Goal: Information Seeking & Learning: Understand process/instructions

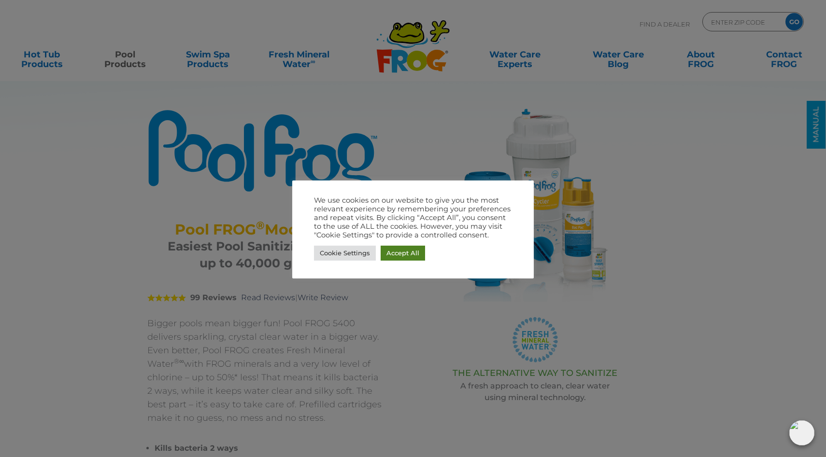
click at [402, 253] on link "Accept All" at bounding box center [403, 253] width 44 height 15
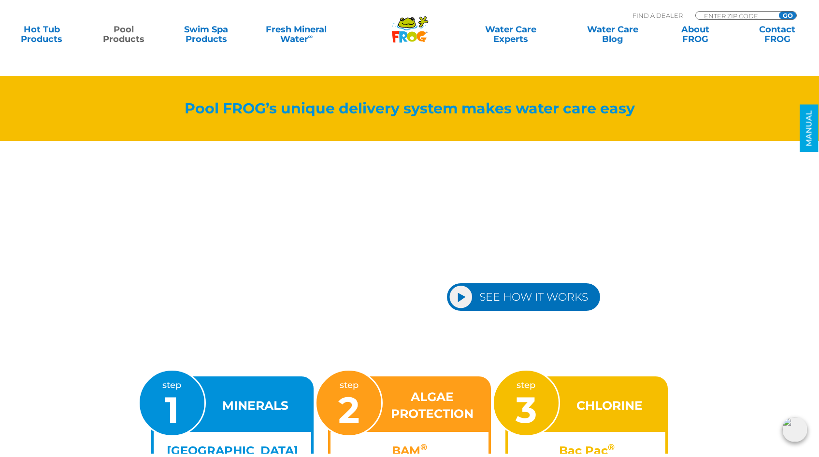
scroll to position [1047, 0]
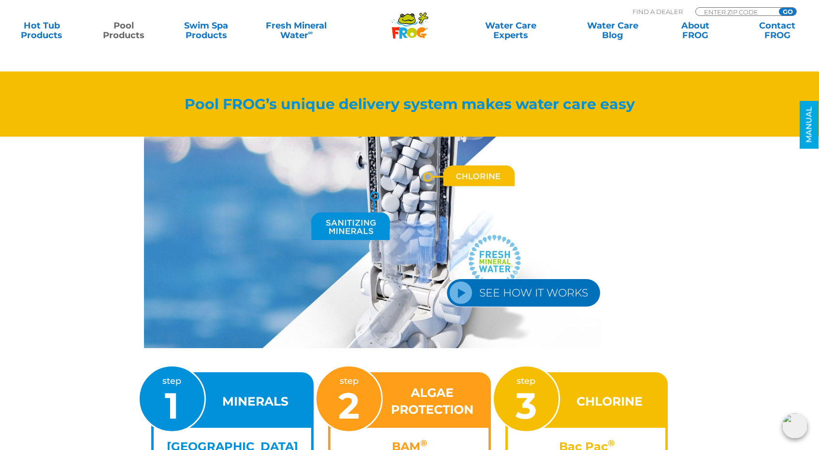
click at [459, 293] on link "SEE HOW IT WORKS" at bounding box center [523, 293] width 154 height 28
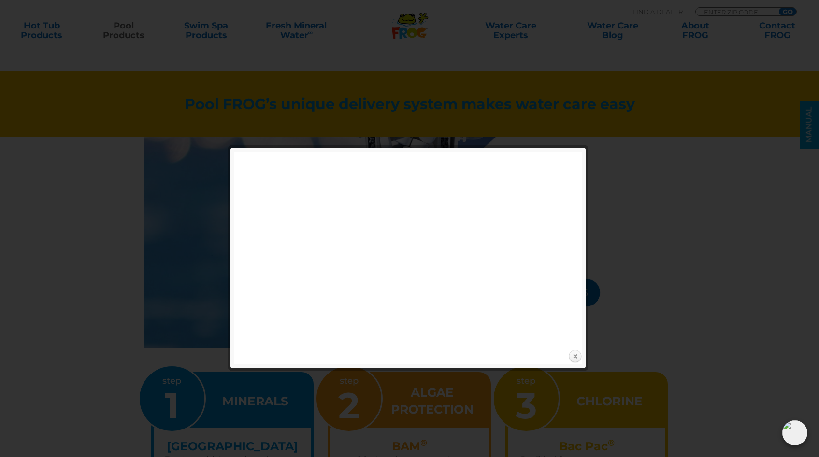
click at [575, 355] on link "Close" at bounding box center [575, 357] width 14 height 14
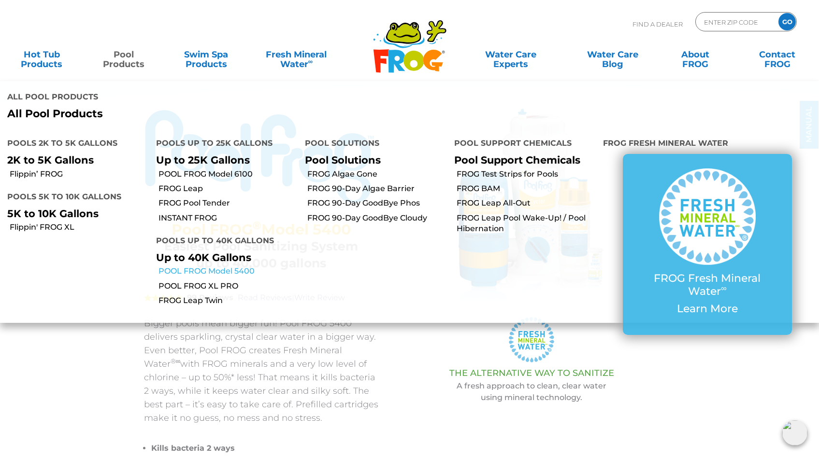
click at [193, 266] on link "POOL FROG Model 5400" at bounding box center [227, 271] width 139 height 11
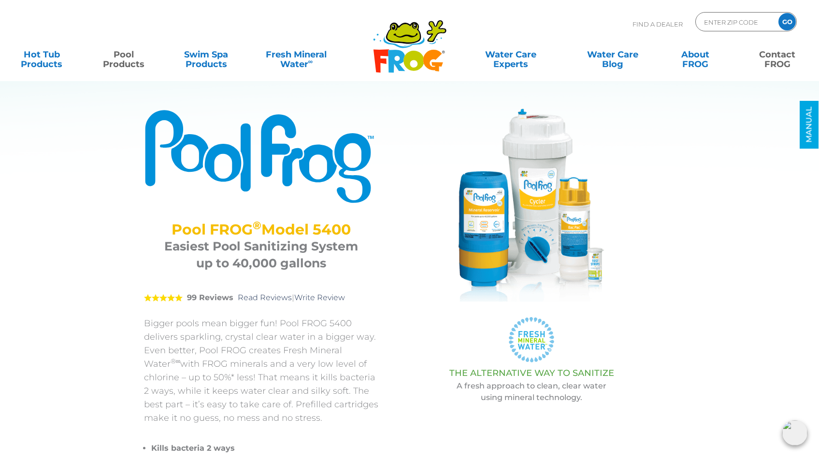
click at [770, 57] on link "Contact FROG" at bounding box center [777, 54] width 64 height 19
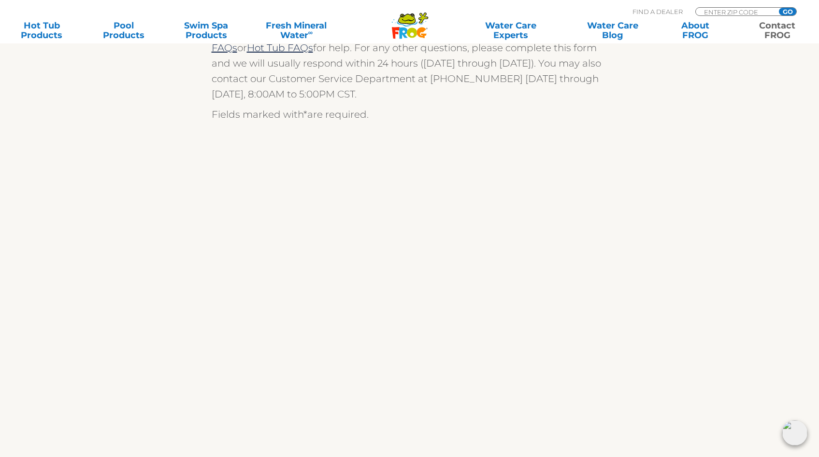
scroll to position [232, 0]
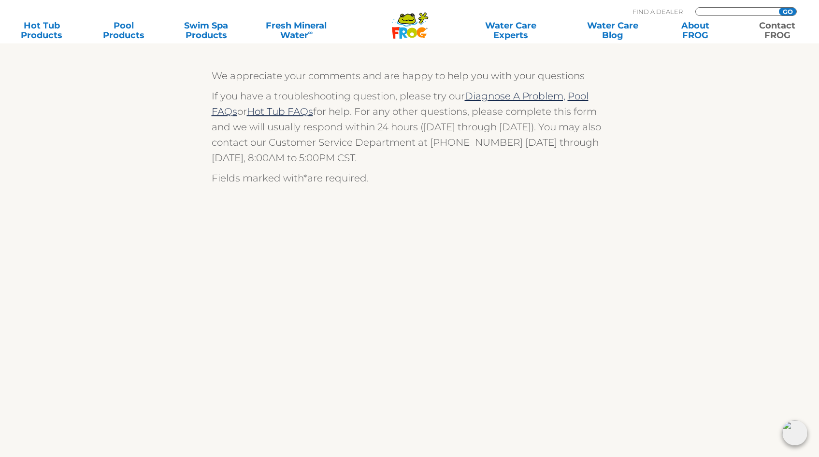
click at [717, 10] on input "Zip Code Form" at bounding box center [735, 12] width 65 height 8
type input "11741"
click at [790, 10] on input "GO" at bounding box center [787, 12] width 17 height 8
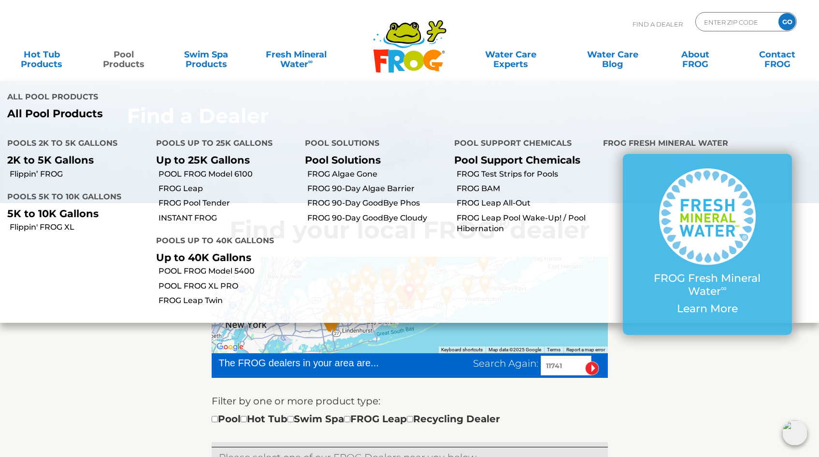
click at [127, 57] on link "Pool Products" at bounding box center [124, 54] width 64 height 19
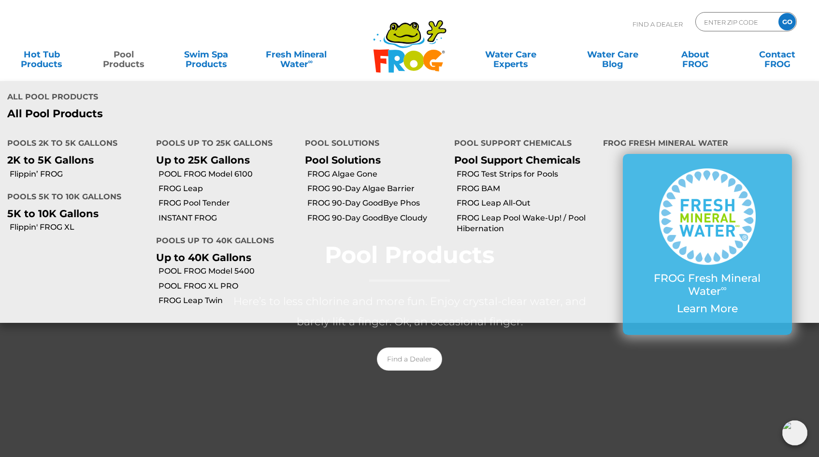
click at [124, 54] on link "Pool Products" at bounding box center [124, 54] width 64 height 19
click at [212, 266] on link "POOL FROG Model 5400" at bounding box center [227, 271] width 139 height 11
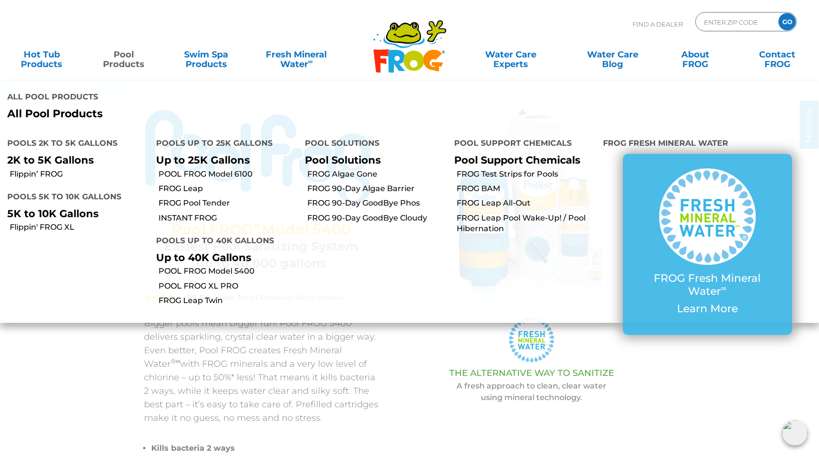
click at [117, 55] on link "Pool Products" at bounding box center [124, 54] width 64 height 19
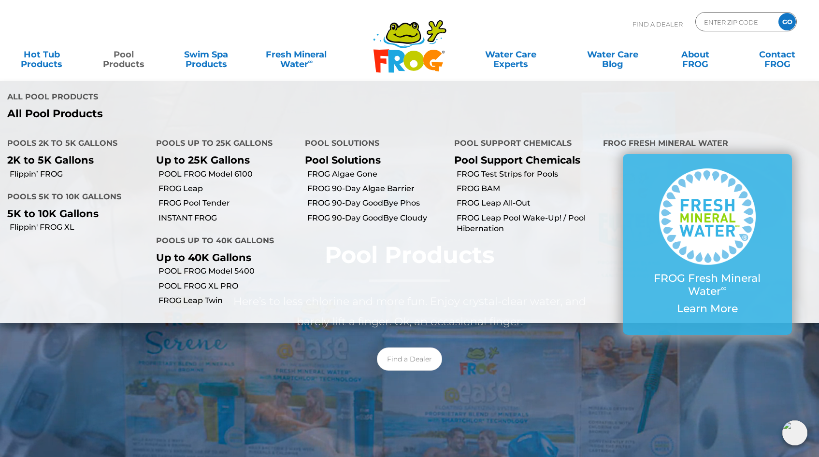
click at [127, 60] on link "Pool Products" at bounding box center [124, 54] width 64 height 19
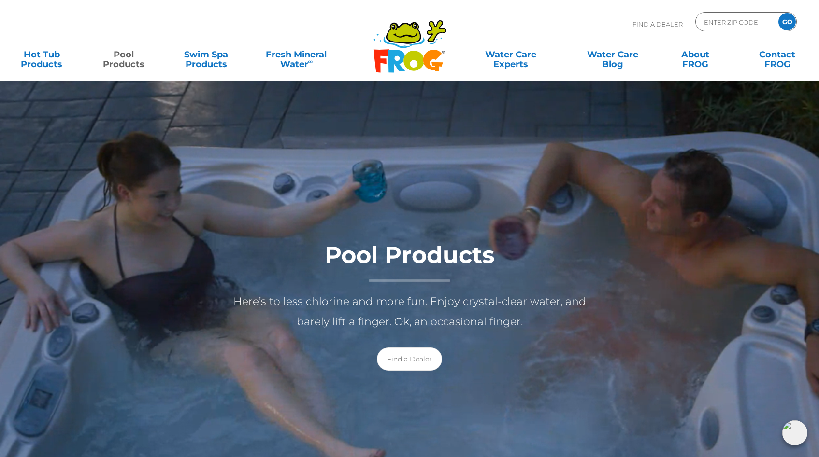
click at [125, 74] on div ".st130{clip-path:url(#SVGID_2_);fill-rule:evenodd;clip-rule:evenodd;fill:#C3CC0…" at bounding box center [409, 40] width 799 height 81
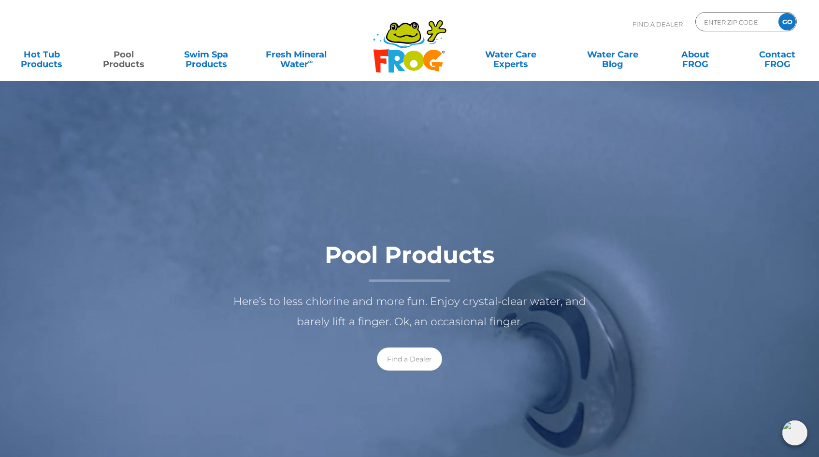
click at [126, 57] on link "Pool Products" at bounding box center [124, 54] width 64 height 19
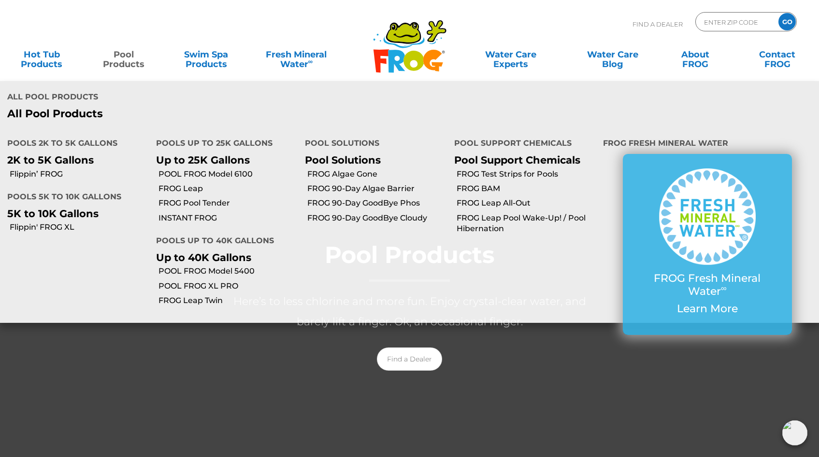
click at [126, 63] on link "Pool Products" at bounding box center [124, 54] width 64 height 19
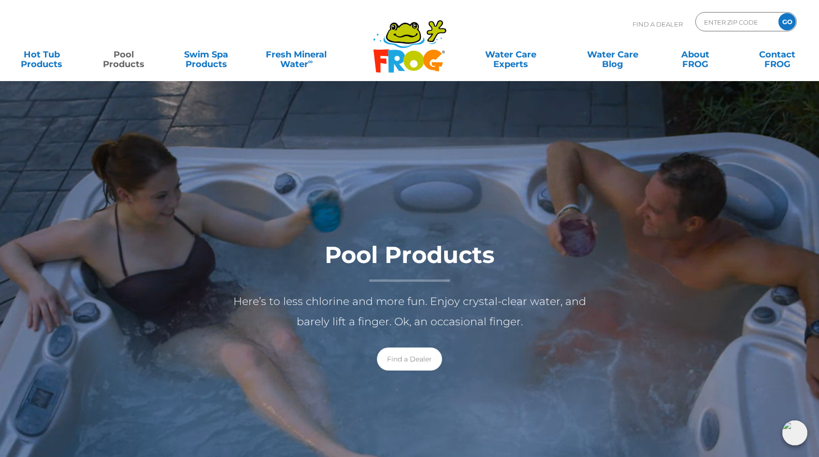
click at [126, 63] on link "Pool Products" at bounding box center [124, 54] width 64 height 19
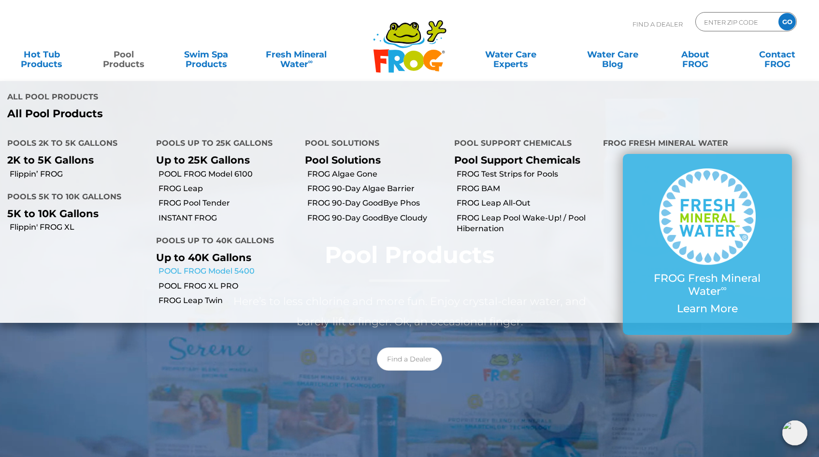
click at [223, 266] on link "POOL FROG Model 5400" at bounding box center [227, 271] width 139 height 11
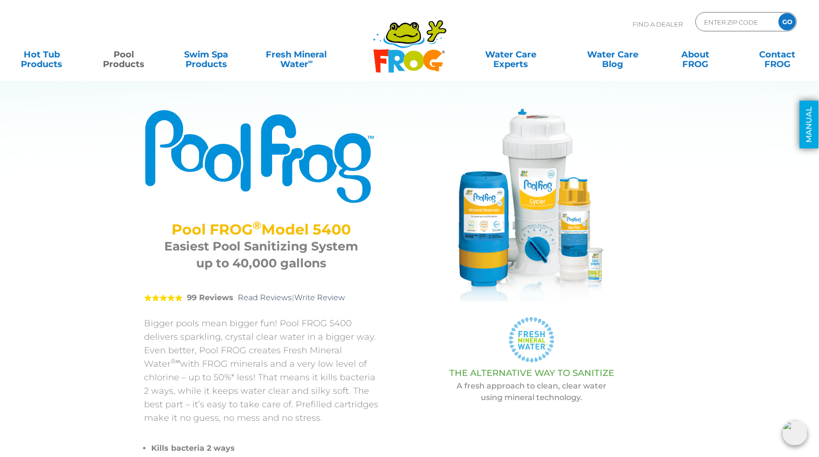
click at [811, 126] on link "MANUAL" at bounding box center [808, 125] width 19 height 48
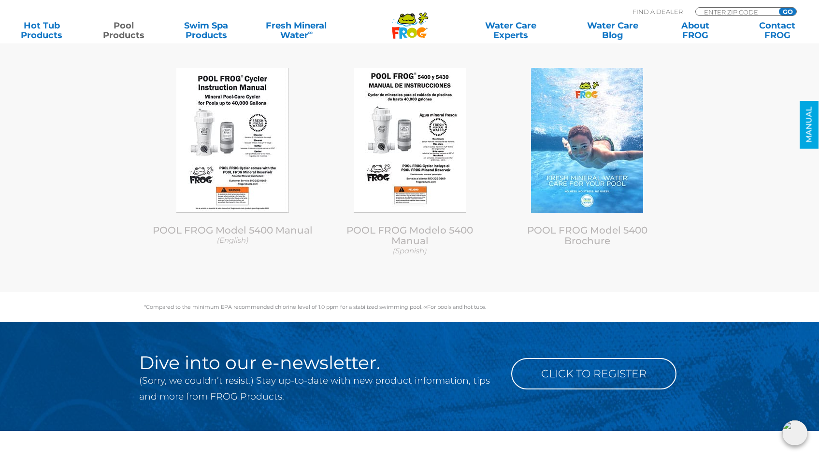
scroll to position [4055, 0]
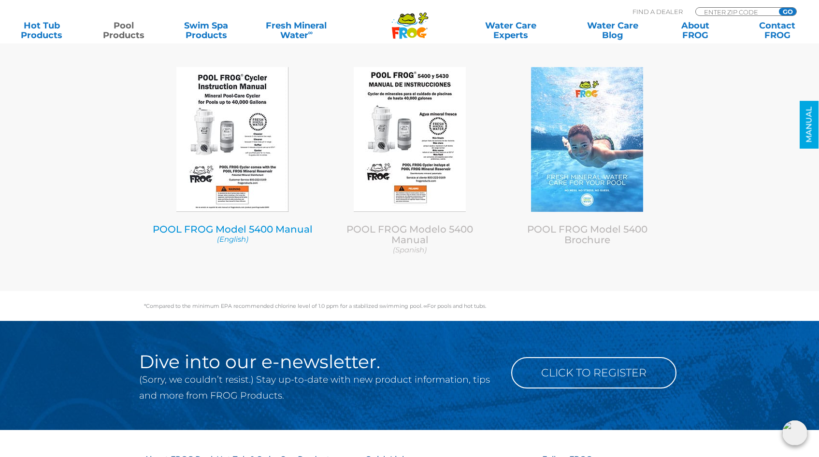
click at [246, 128] on img at bounding box center [232, 139] width 112 height 145
click at [716, 9] on input "Zip Code Form" at bounding box center [735, 12] width 65 height 8
type input "11741"
click at [786, 9] on input "GO" at bounding box center [787, 12] width 17 height 8
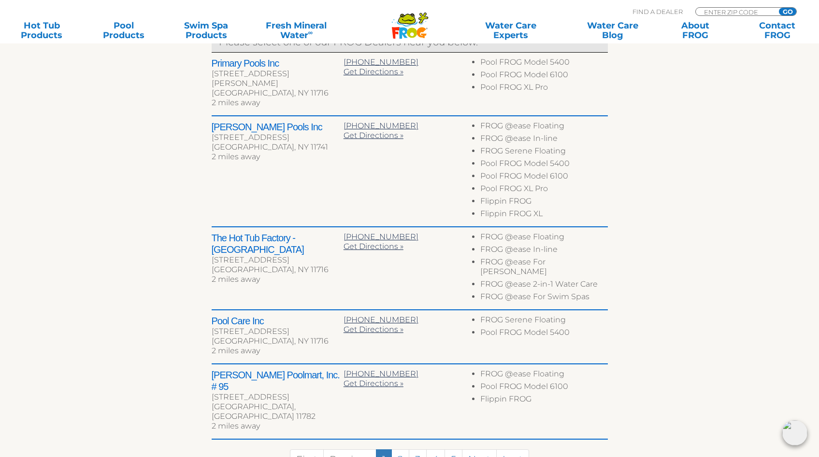
scroll to position [415, 0]
click at [401, 450] on link "2" at bounding box center [400, 461] width 18 height 21
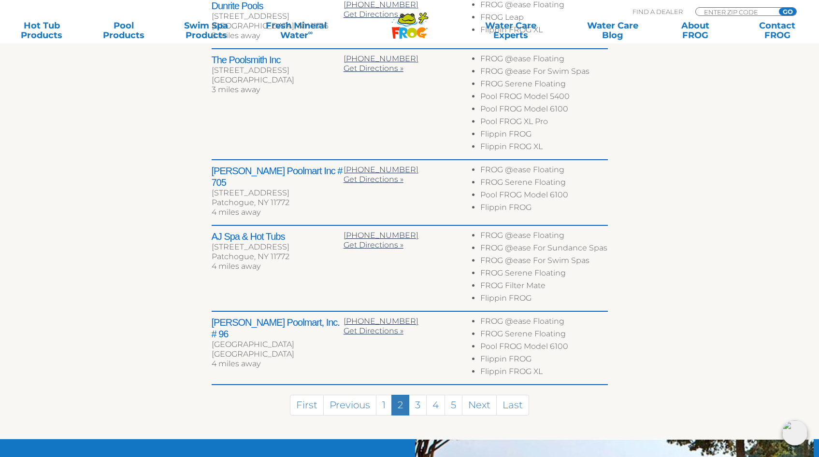
scroll to position [474, 0]
click at [420, 400] on link "3" at bounding box center [418, 405] width 18 height 21
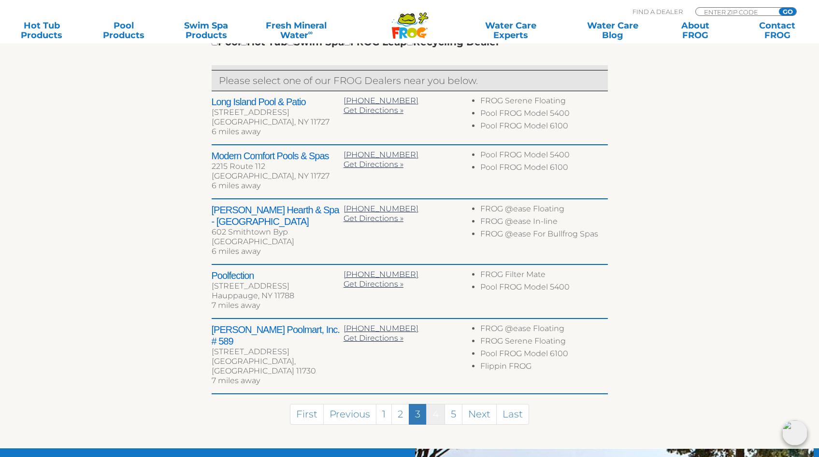
click at [435, 404] on link "4" at bounding box center [435, 414] width 19 height 21
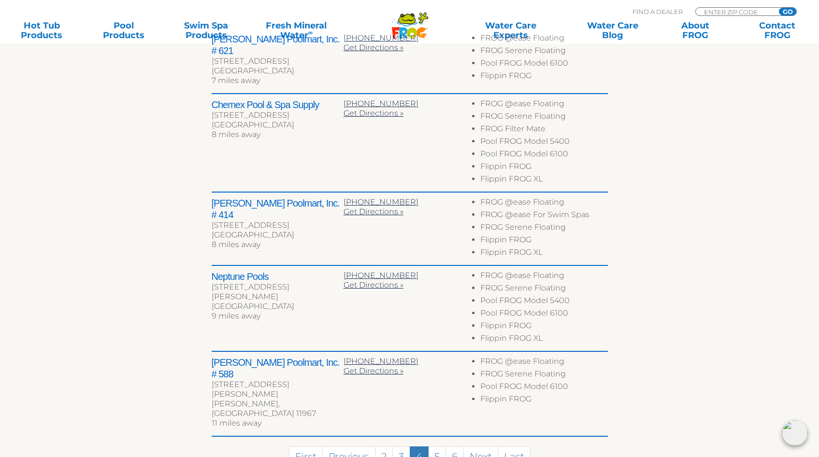
scroll to position [440, 0]
click at [362, 446] on link "Previous" at bounding box center [348, 456] width 53 height 21
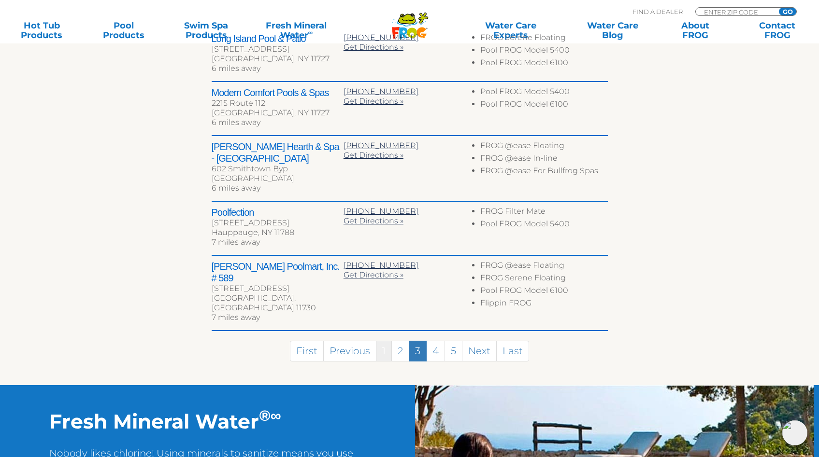
click at [381, 342] on link "1" at bounding box center [384, 351] width 16 height 21
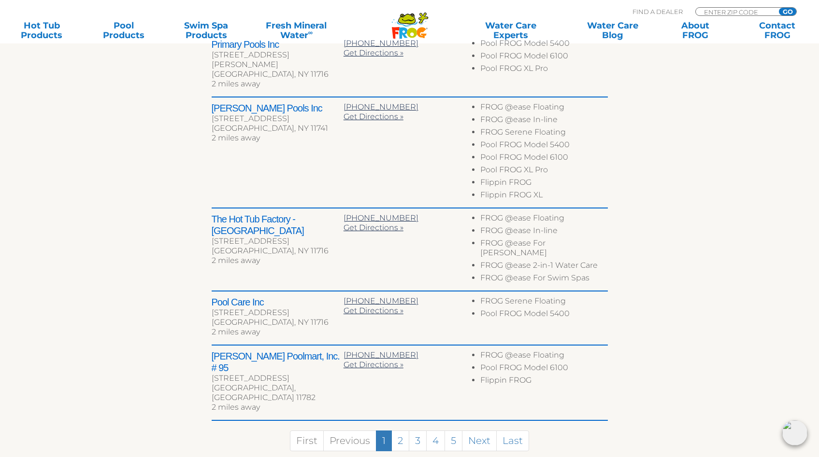
scroll to position [437, 0]
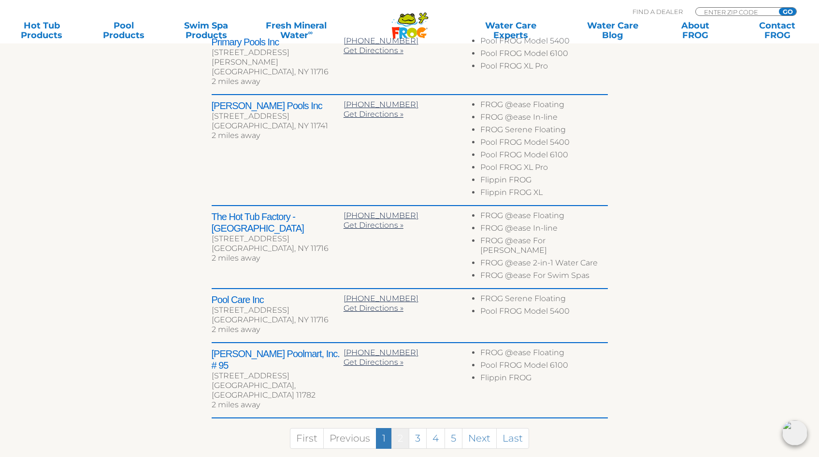
click at [403, 428] on link "2" at bounding box center [400, 438] width 18 height 21
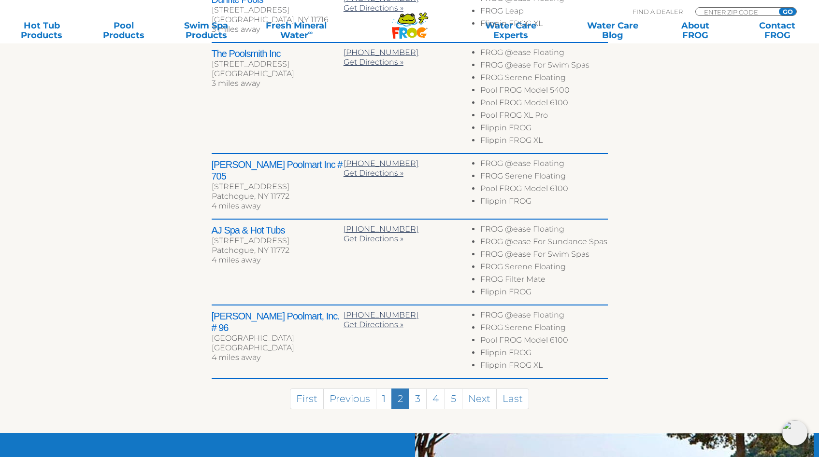
scroll to position [483, 0]
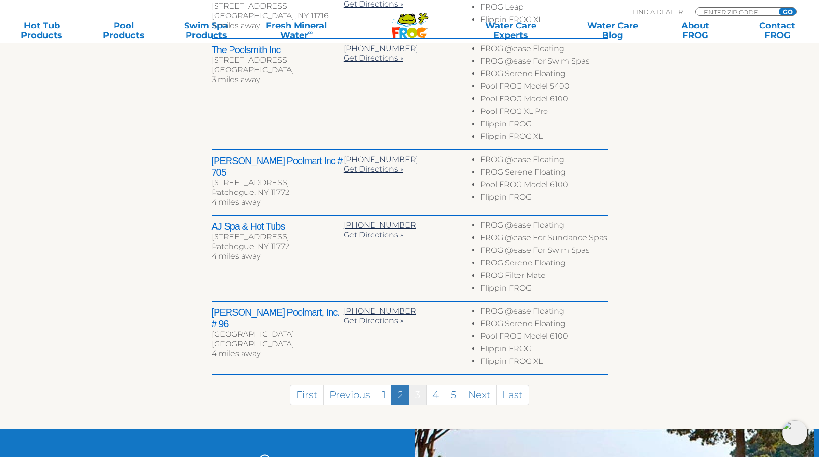
click at [417, 390] on link "3" at bounding box center [418, 395] width 18 height 21
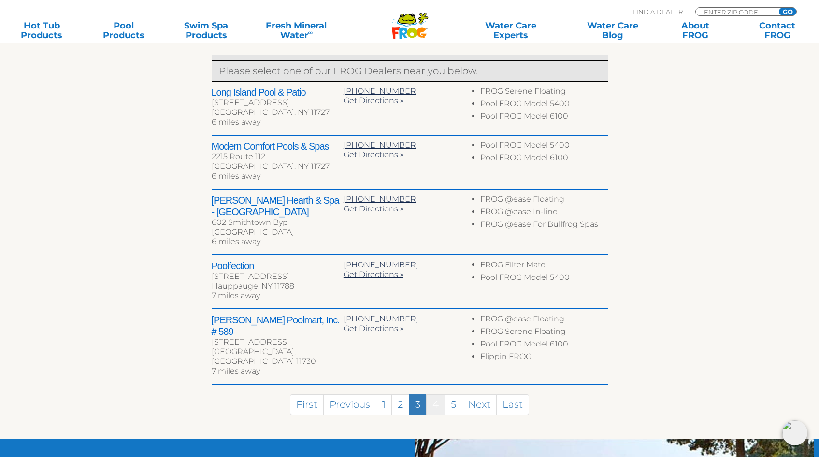
click at [433, 395] on link "4" at bounding box center [435, 405] width 19 height 21
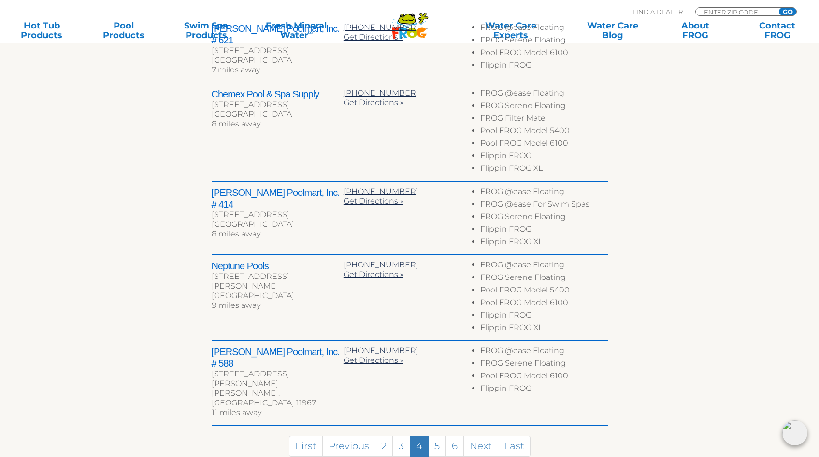
scroll to position [452, 0]
click at [432, 435] on link "5" at bounding box center [437, 445] width 18 height 21
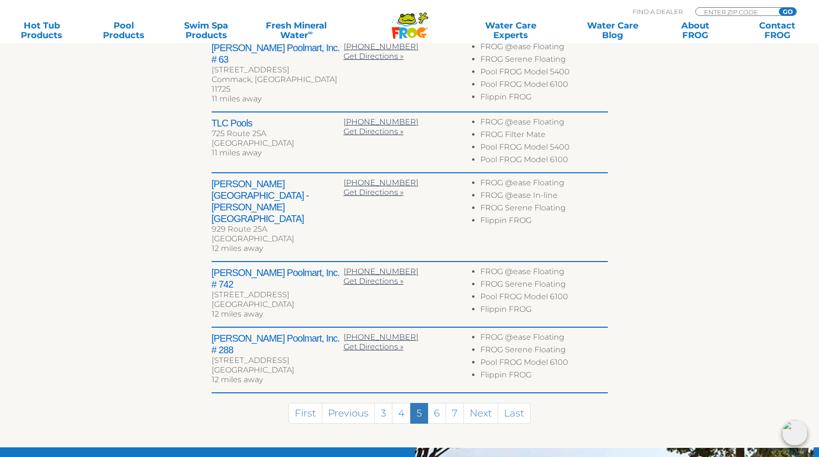
scroll to position [433, 0]
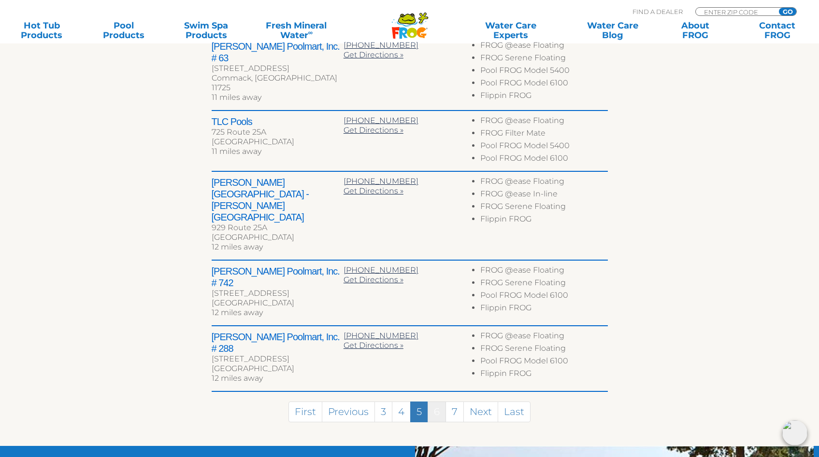
click at [437, 402] on link "6" at bounding box center [436, 412] width 18 height 21
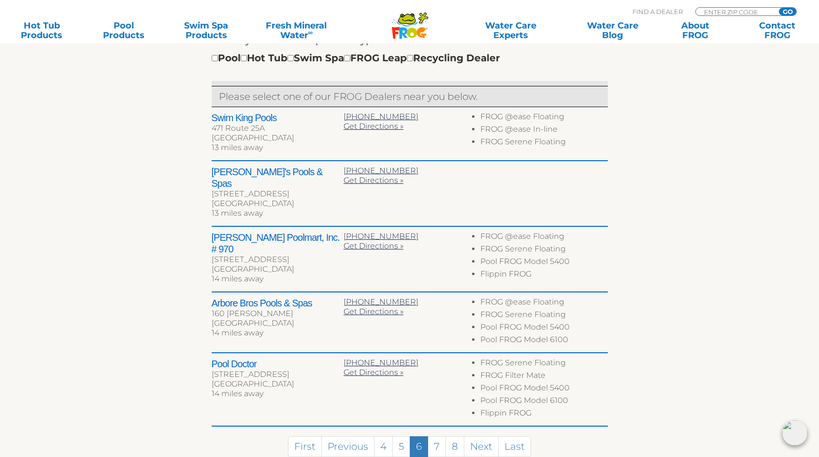
scroll to position [369, 0]
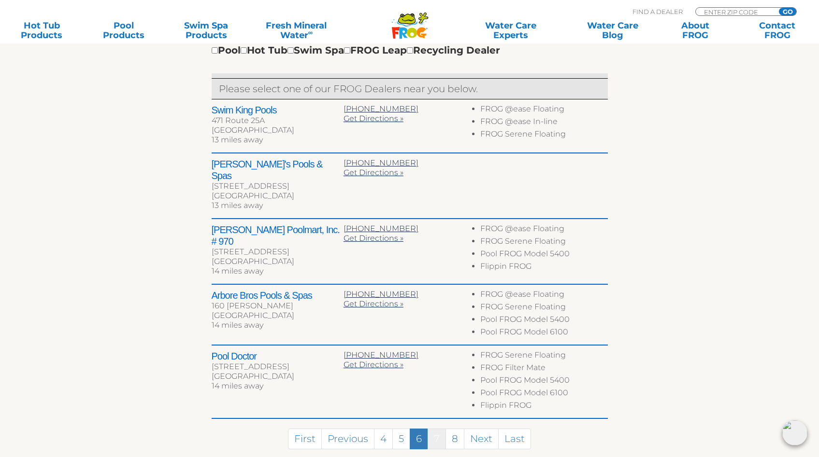
click at [435, 429] on link "7" at bounding box center [436, 439] width 18 height 21
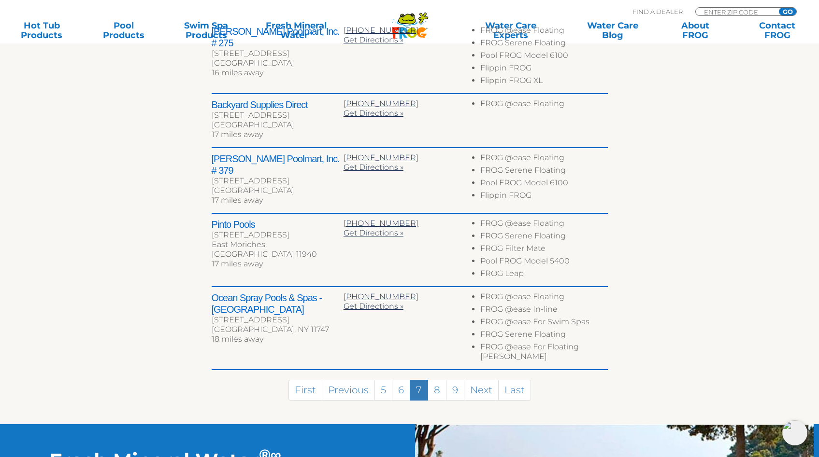
scroll to position [448, 0]
click at [436, 380] on link "8" at bounding box center [436, 390] width 19 height 21
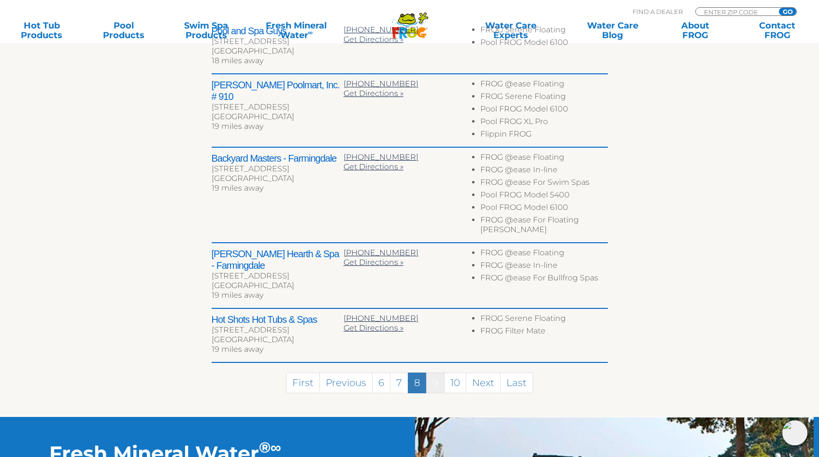
click at [435, 373] on link "9" at bounding box center [435, 383] width 18 height 21
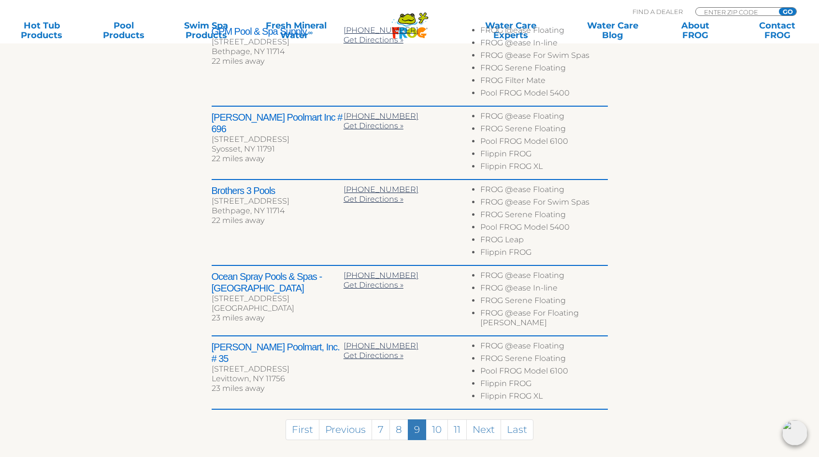
scroll to position [450, 0]
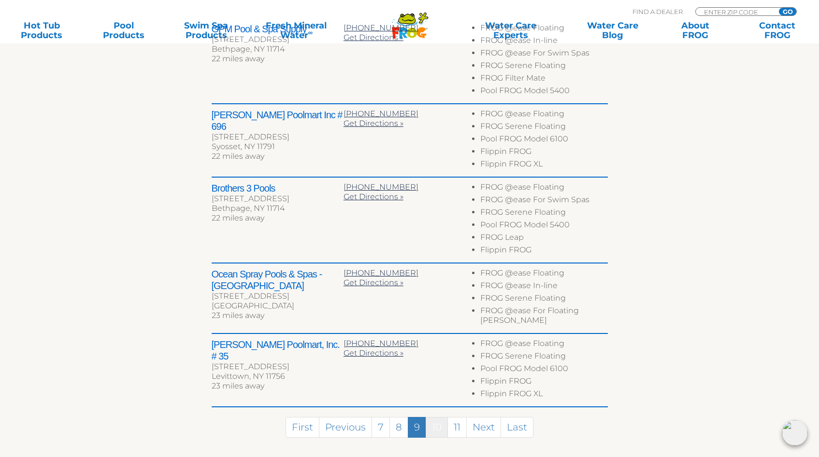
click at [435, 422] on link "10" at bounding box center [437, 427] width 22 height 21
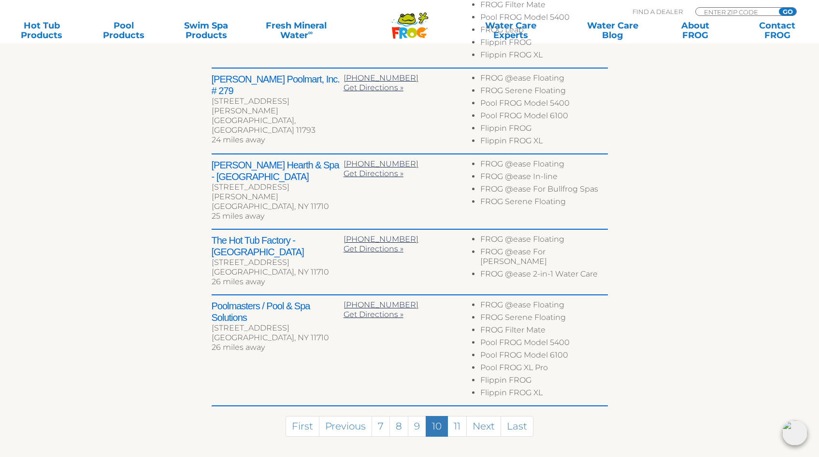
scroll to position [537, 0]
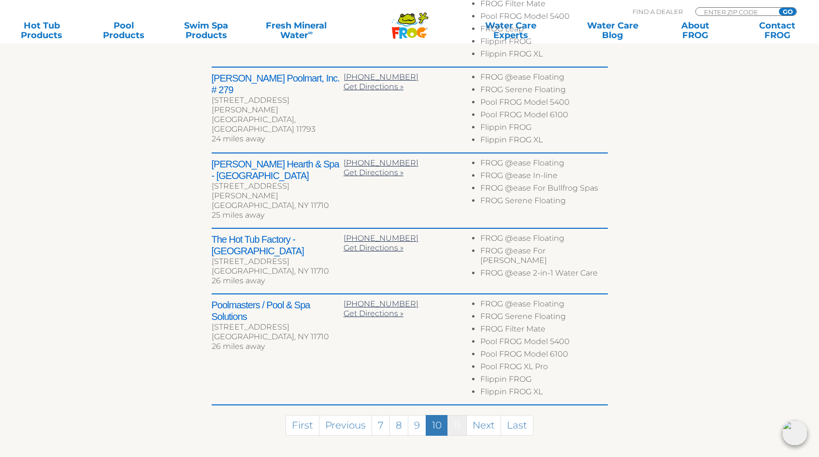
click at [458, 415] on link "11" at bounding box center [456, 425] width 19 height 21
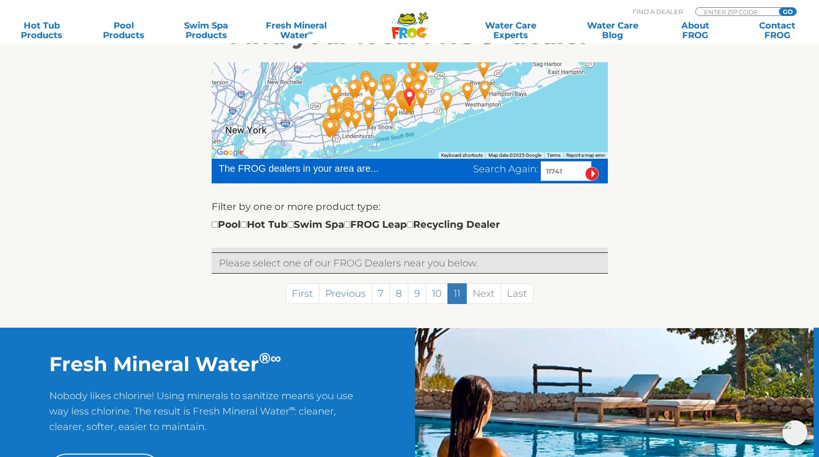
scroll to position [198, 0]
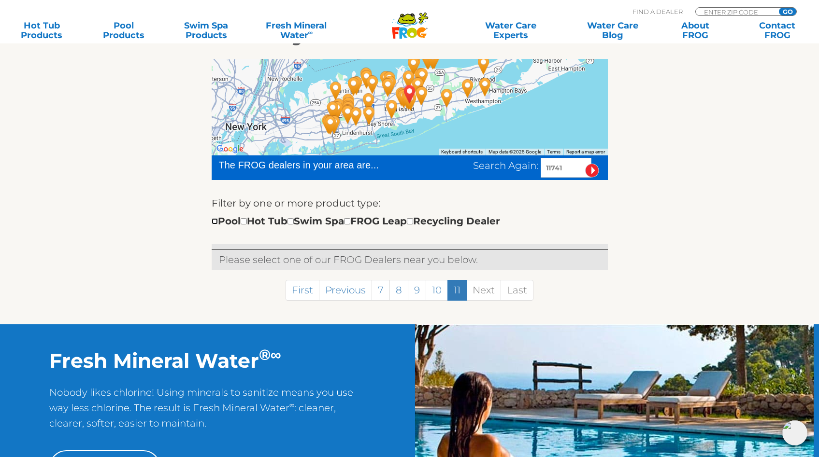
click at [217, 218] on input "checkbox" at bounding box center [215, 221] width 6 height 6
checkbox input "true"
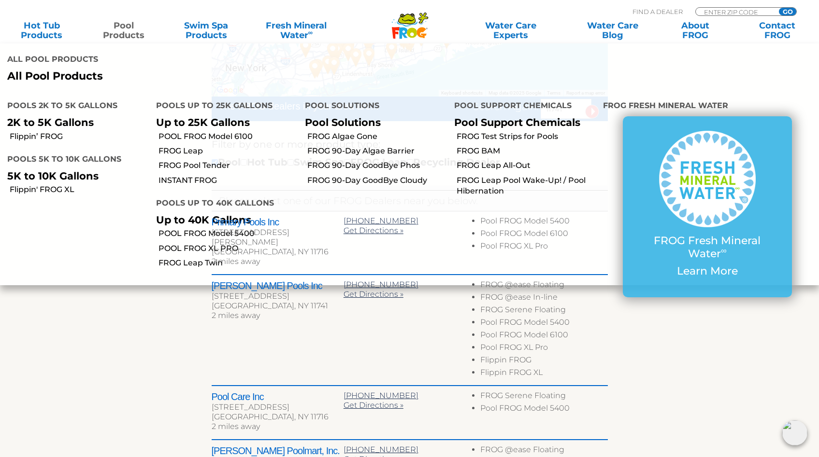
click at [125, 32] on link "Pool Products" at bounding box center [124, 30] width 64 height 19
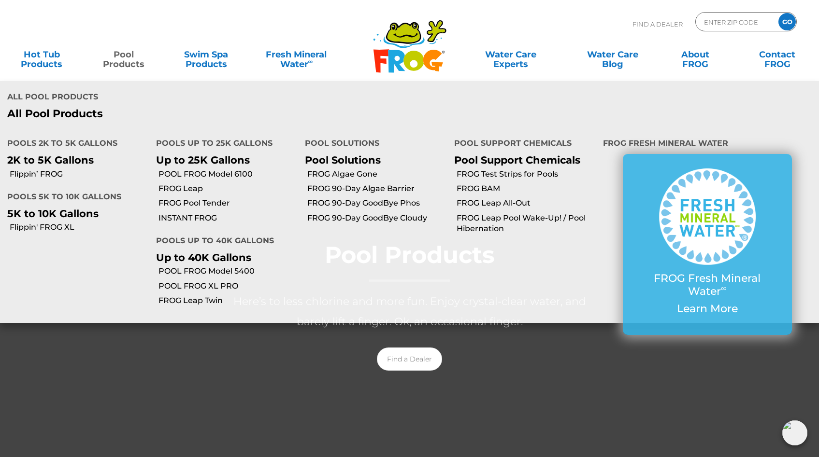
click at [121, 61] on link "Pool Products" at bounding box center [124, 54] width 64 height 19
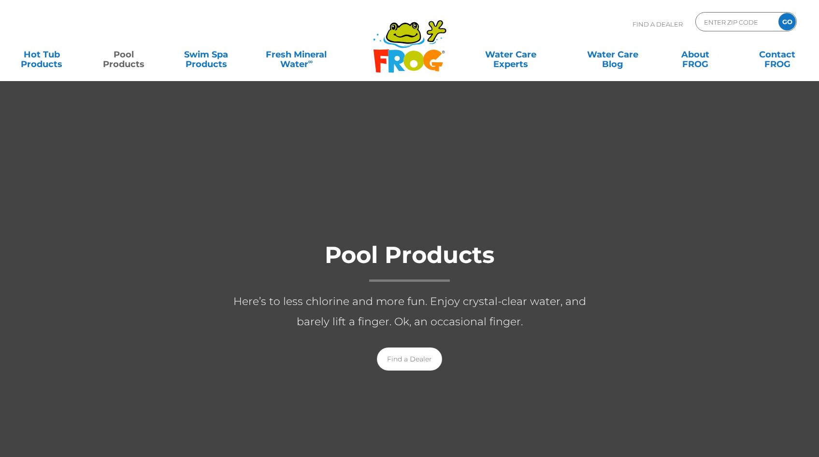
click at [121, 61] on link "Pool Products" at bounding box center [124, 54] width 64 height 19
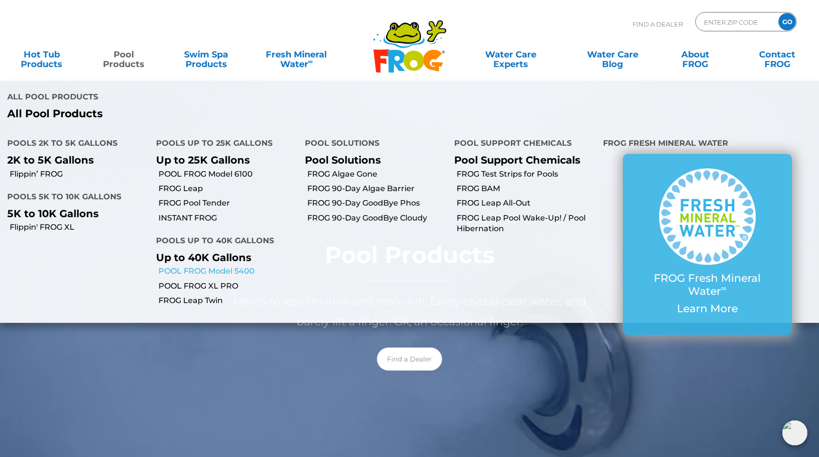
click at [223, 266] on link "POOL FROG Model 5400" at bounding box center [227, 271] width 139 height 11
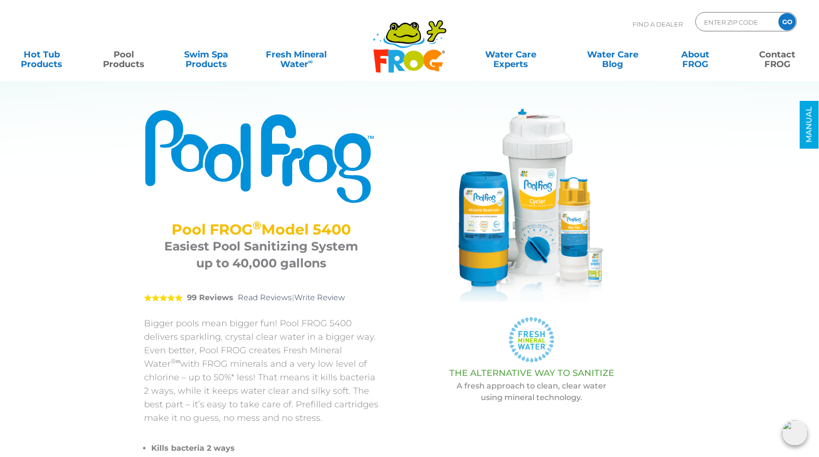
click at [777, 60] on link "Contact FROG" at bounding box center [777, 54] width 64 height 19
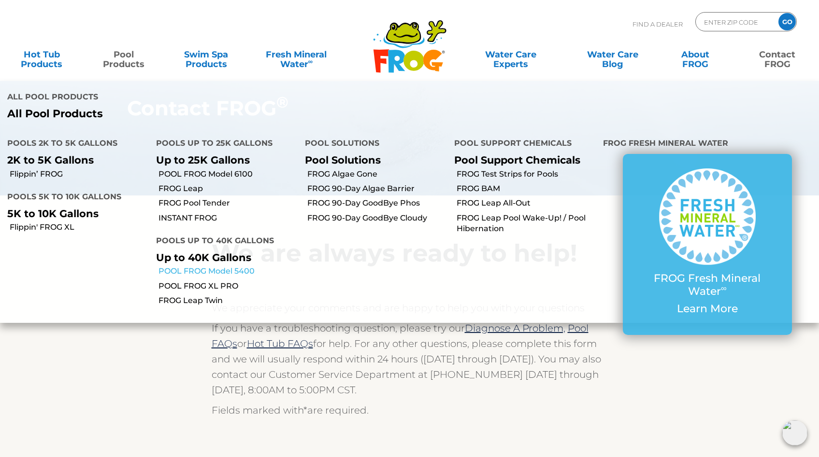
click at [224, 266] on link "POOL FROG Model 5400" at bounding box center [227, 271] width 139 height 11
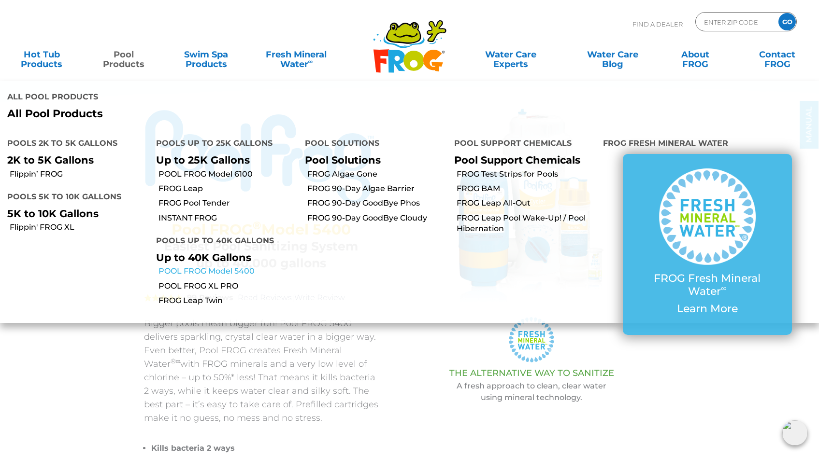
click at [194, 266] on link "POOL FROG Model 5400" at bounding box center [227, 271] width 139 height 11
click at [226, 266] on link "POOL FROG Model 5400" at bounding box center [227, 271] width 139 height 11
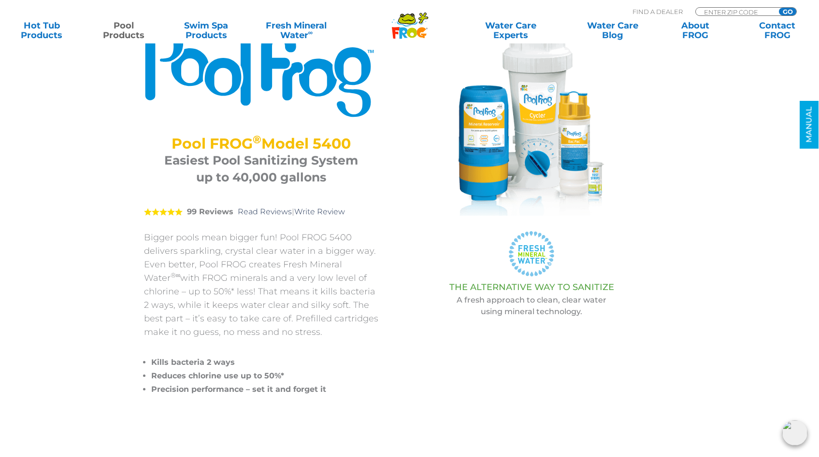
scroll to position [73, 0]
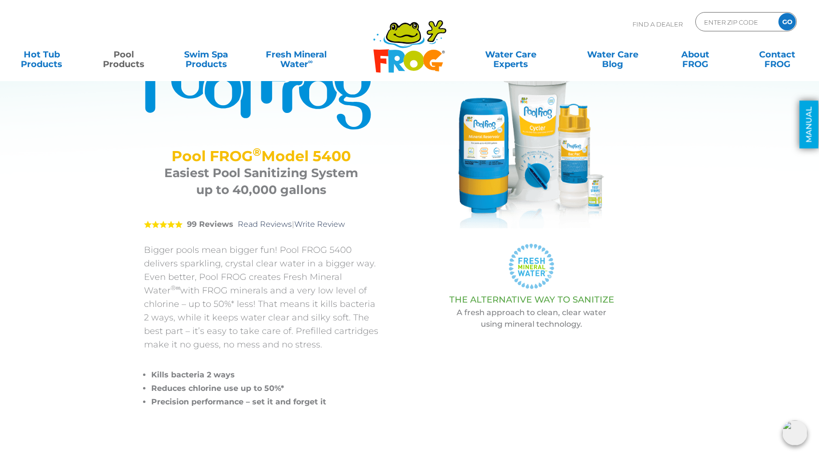
click at [807, 125] on link "MANUAL" at bounding box center [808, 125] width 19 height 48
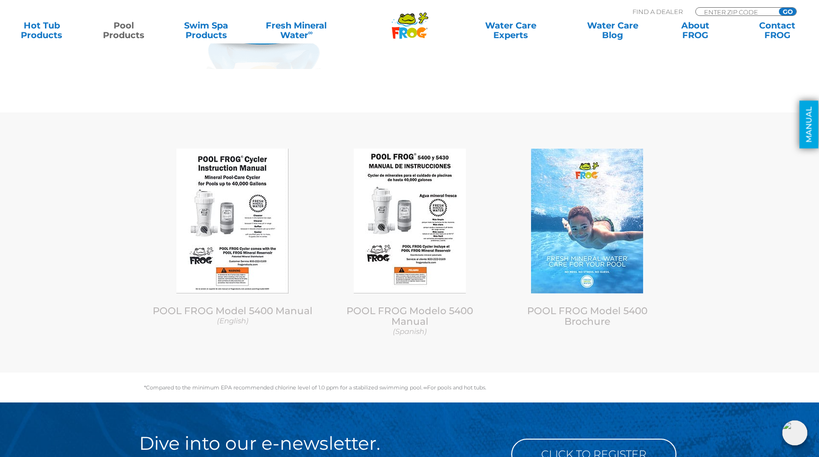
scroll to position [3997, 0]
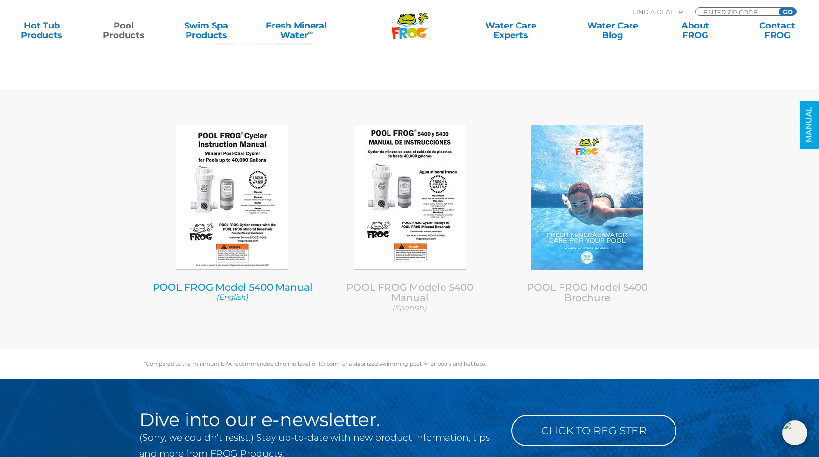
click at [230, 166] on img at bounding box center [232, 197] width 112 height 145
click at [808, 132] on link "MANUAL" at bounding box center [808, 125] width 19 height 48
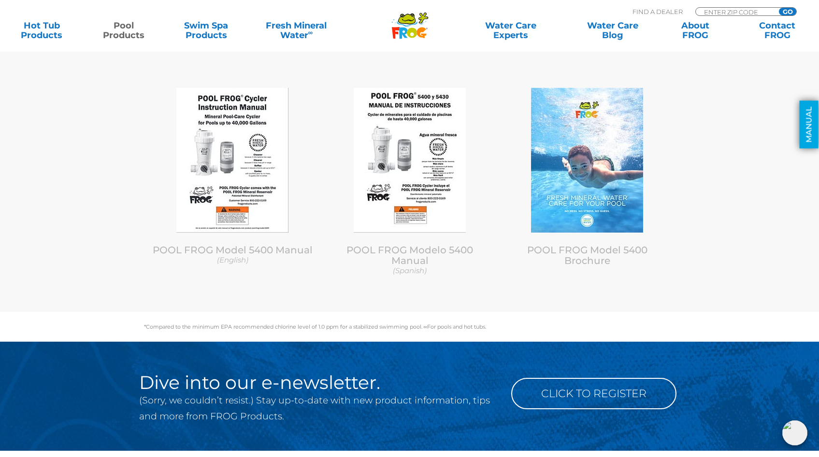
scroll to position [4035, 0]
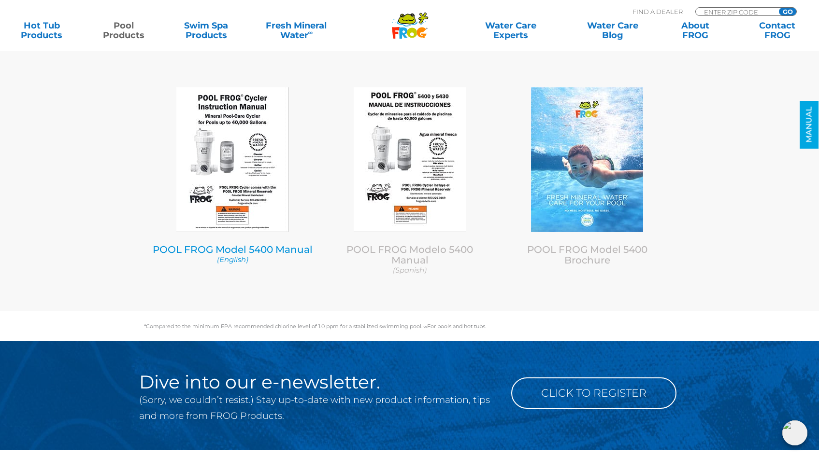
click at [243, 139] on img at bounding box center [232, 159] width 112 height 145
